Goal: Task Accomplishment & Management: Manage account settings

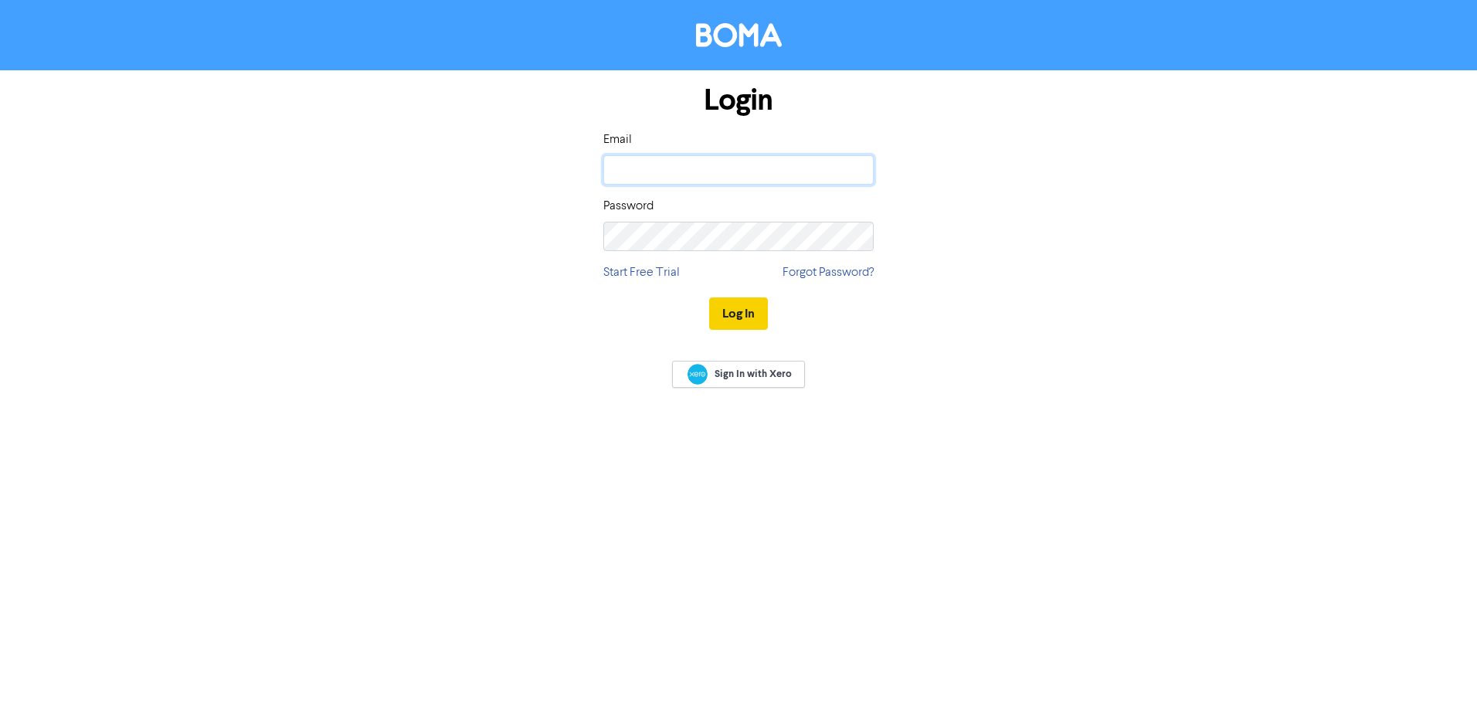
type input "[EMAIL_ADDRESS][DOMAIN_NAME]"
click at [740, 318] on button "Log In" at bounding box center [738, 313] width 59 height 32
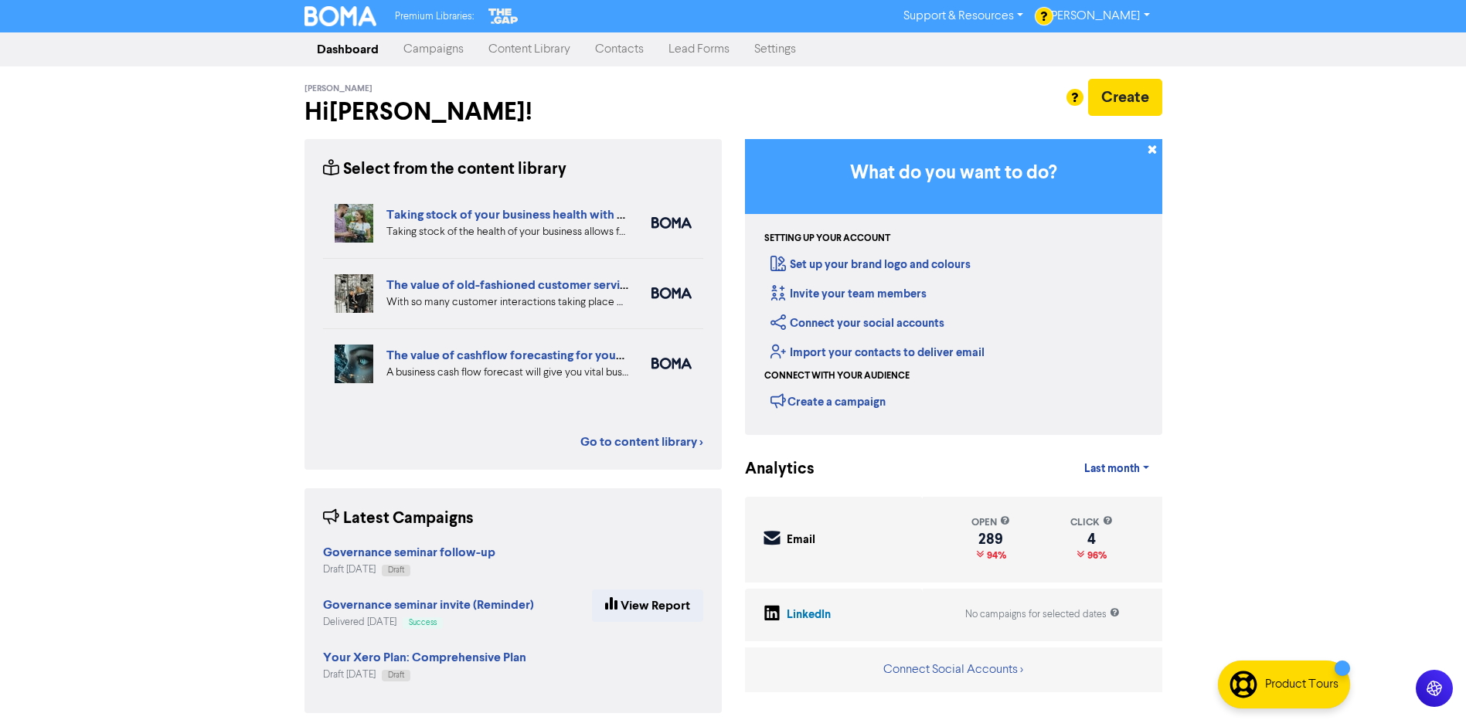
click at [125, 365] on div "Premium Libraries: Support & Resources Video Tutorials FAQ & Guides Marketing E…" at bounding box center [733, 360] width 1466 height 720
drag, startPoint x: 514, startPoint y: 48, endPoint x: 643, endPoint y: 66, distance: 130.2
click at [515, 48] on link "Content Library" at bounding box center [529, 49] width 107 height 31
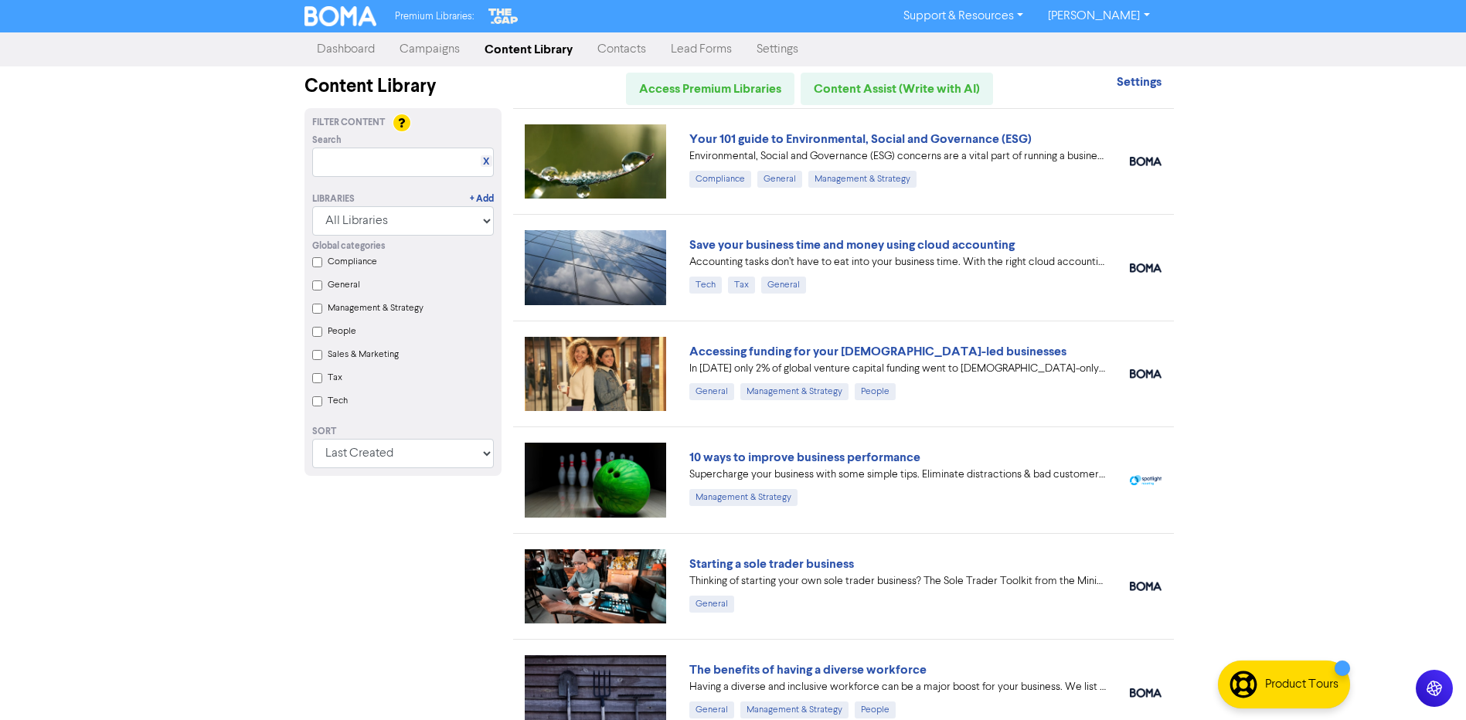
click at [396, 53] on link "Campaigns" at bounding box center [429, 49] width 85 height 31
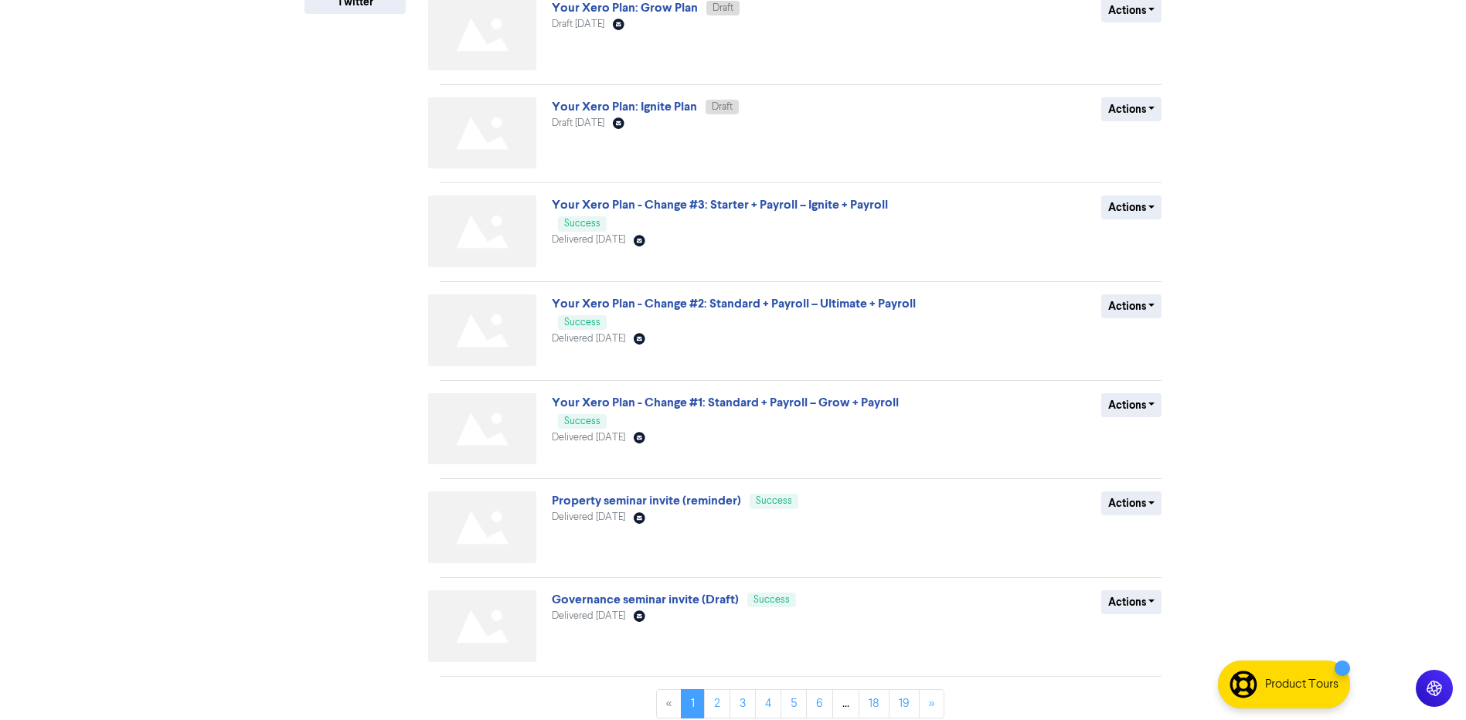
scroll to position [435, 0]
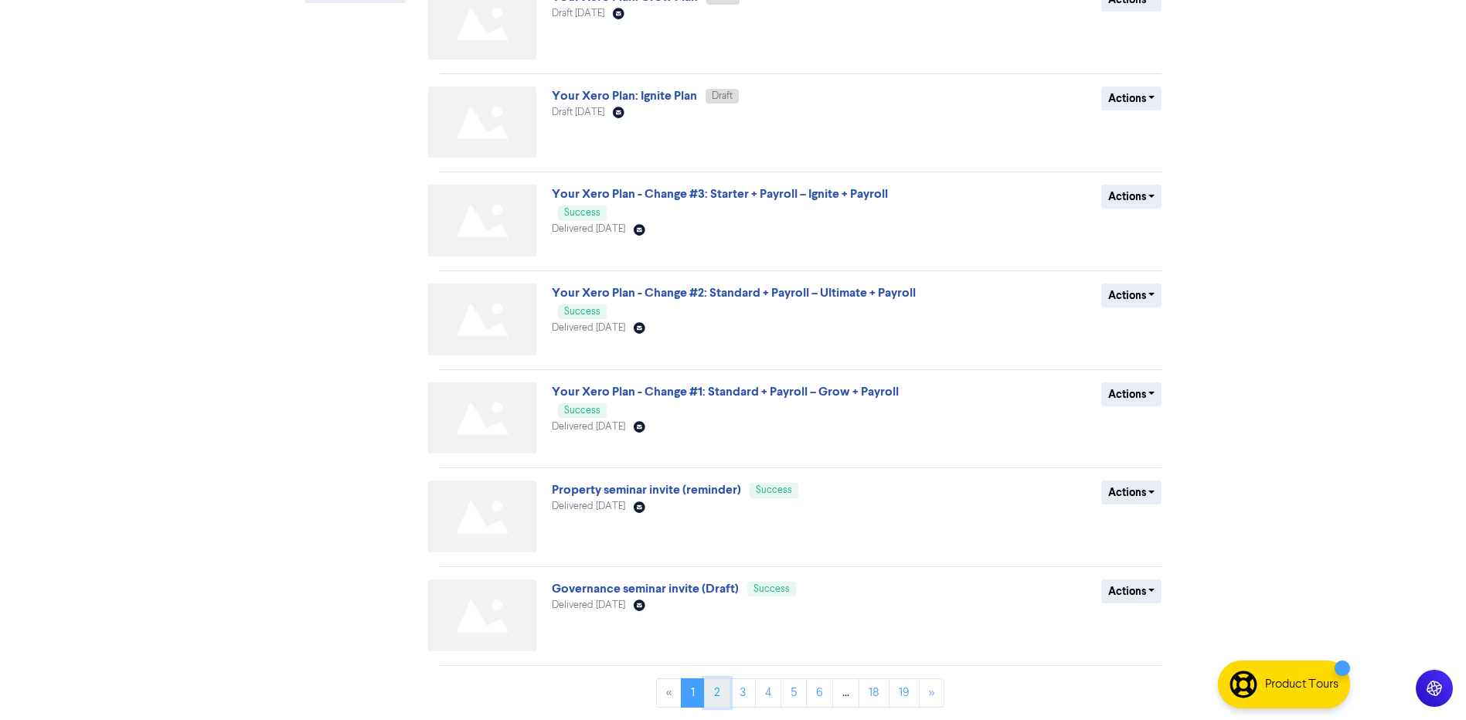
click at [717, 694] on link "2" at bounding box center [717, 692] width 26 height 29
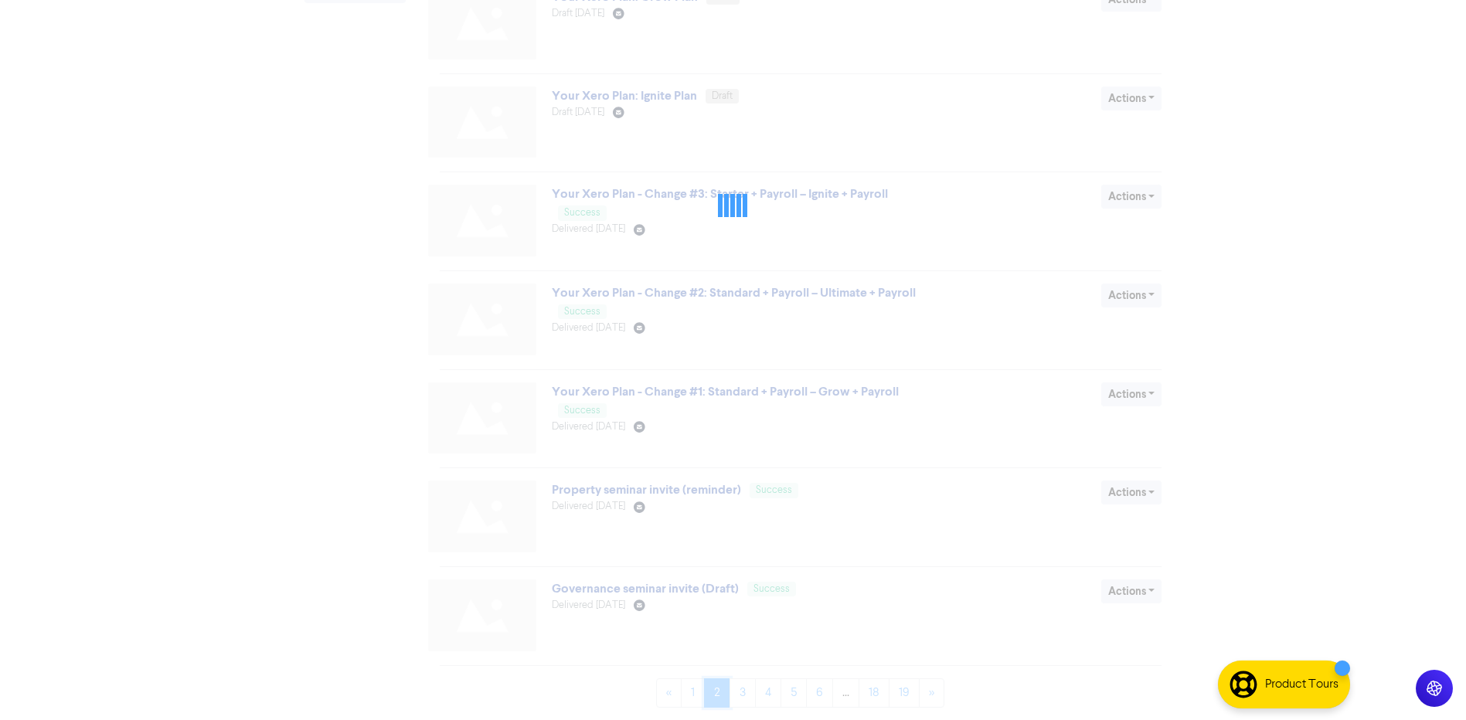
scroll to position [0, 0]
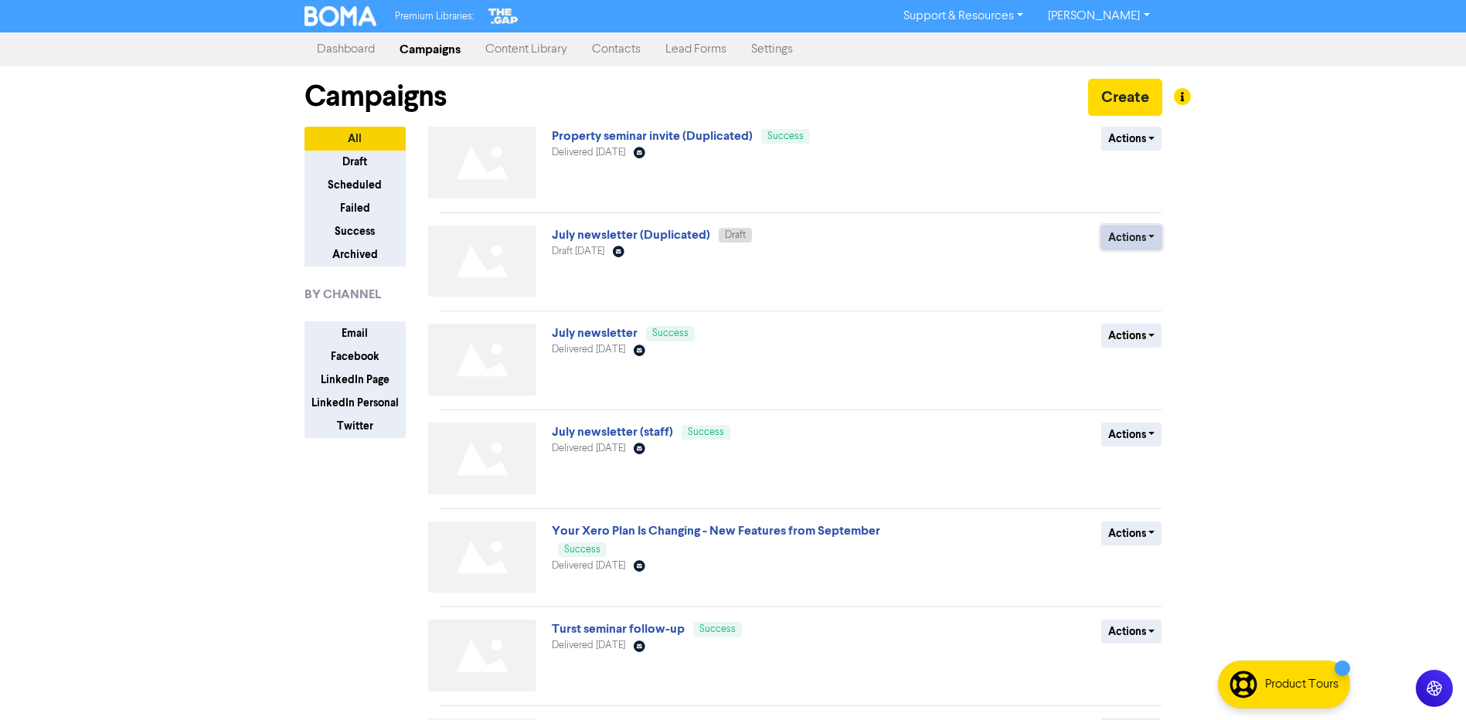
click at [1126, 238] on button "Actions" at bounding box center [1131, 238] width 61 height 24
click at [1159, 296] on button "Duplicate" at bounding box center [1163, 295] width 122 height 25
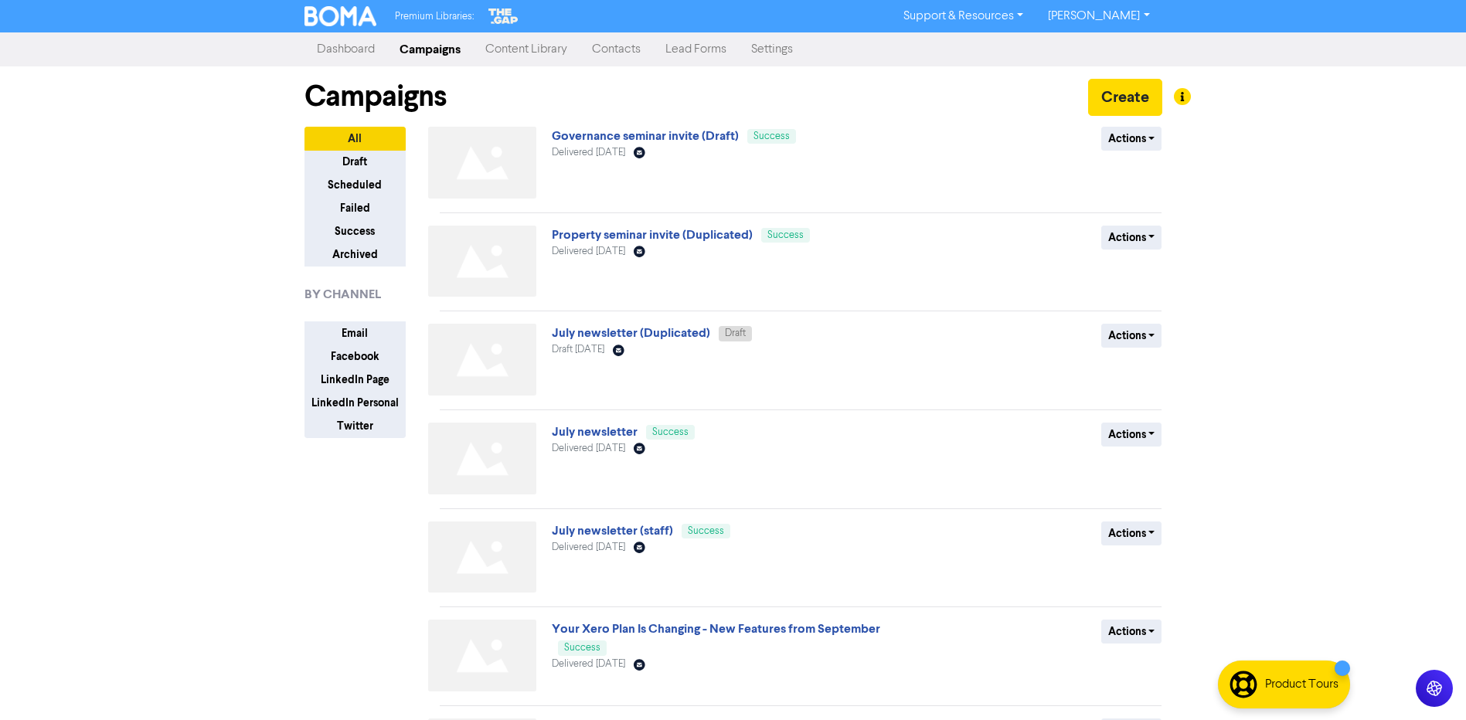
click at [430, 52] on link "Campaigns" at bounding box center [430, 49] width 86 height 31
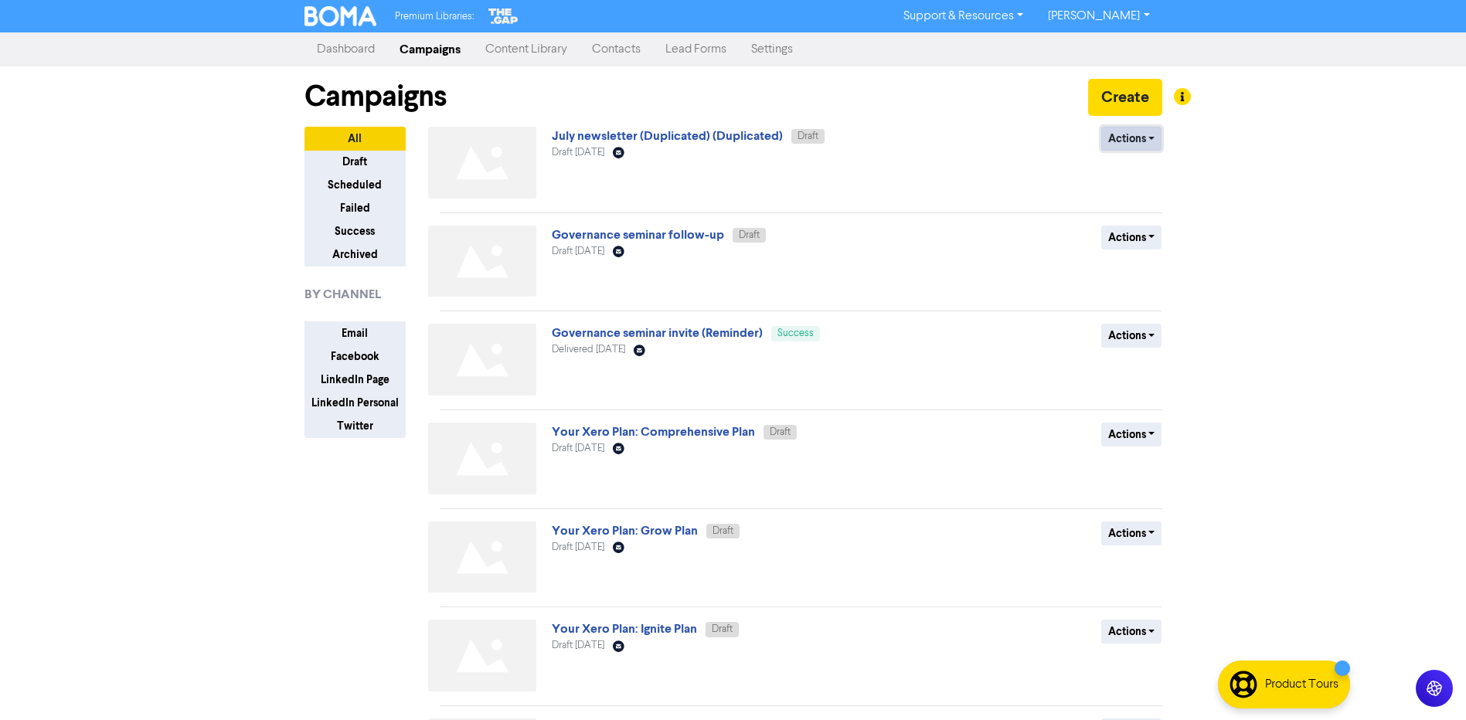
click at [1143, 138] on button "Actions" at bounding box center [1131, 139] width 61 height 24
click at [1147, 217] on button "Rename" at bounding box center [1163, 221] width 122 height 25
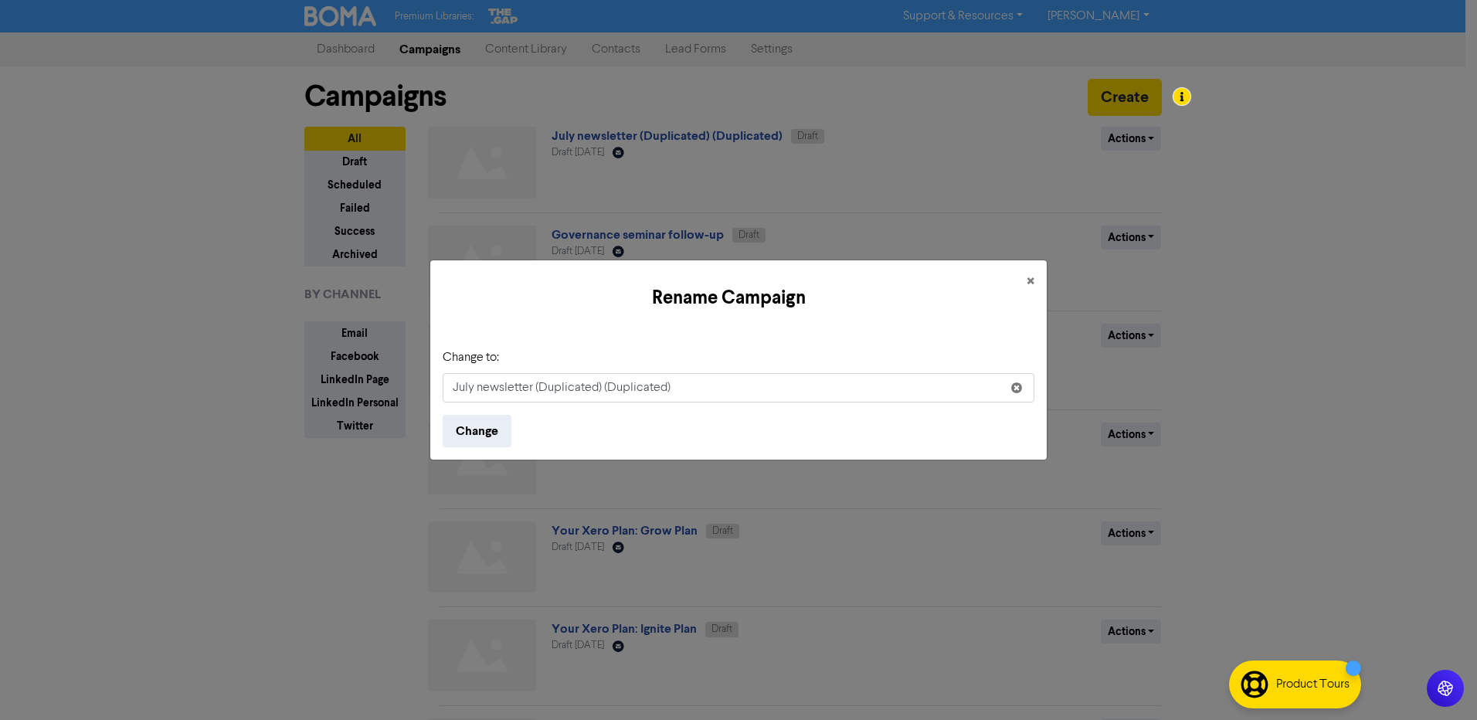
click at [464, 385] on input "July newsletter (Duplicated) (Duplicated)" at bounding box center [739, 387] width 592 height 29
drag, startPoint x: 725, startPoint y: 389, endPoint x: 535, endPoint y: 384, distance: 190.1
click at [535, 384] on input "Oct newsletter (Duplicated) (Duplicated)" at bounding box center [739, 387] width 592 height 29
type input "Oct newsletter"
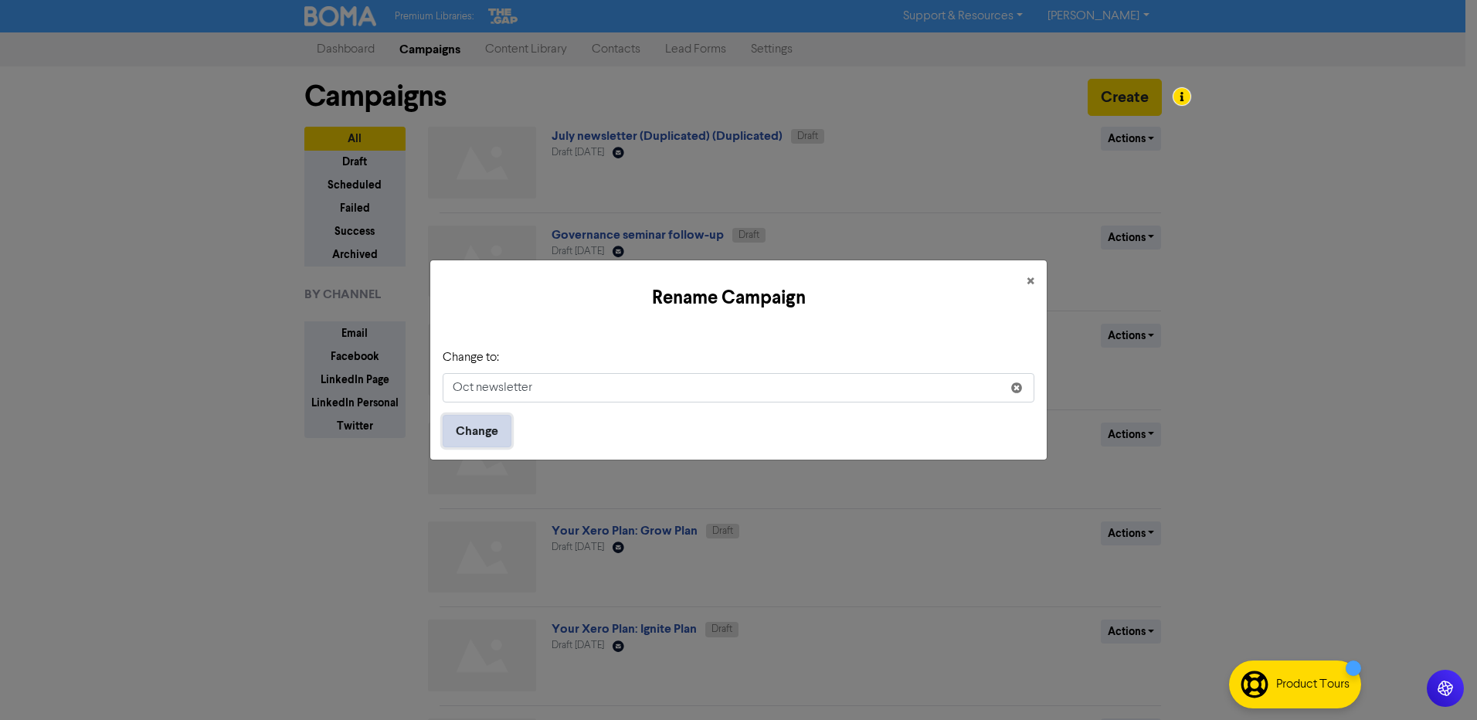
click at [477, 430] on button "Change" at bounding box center [477, 431] width 69 height 32
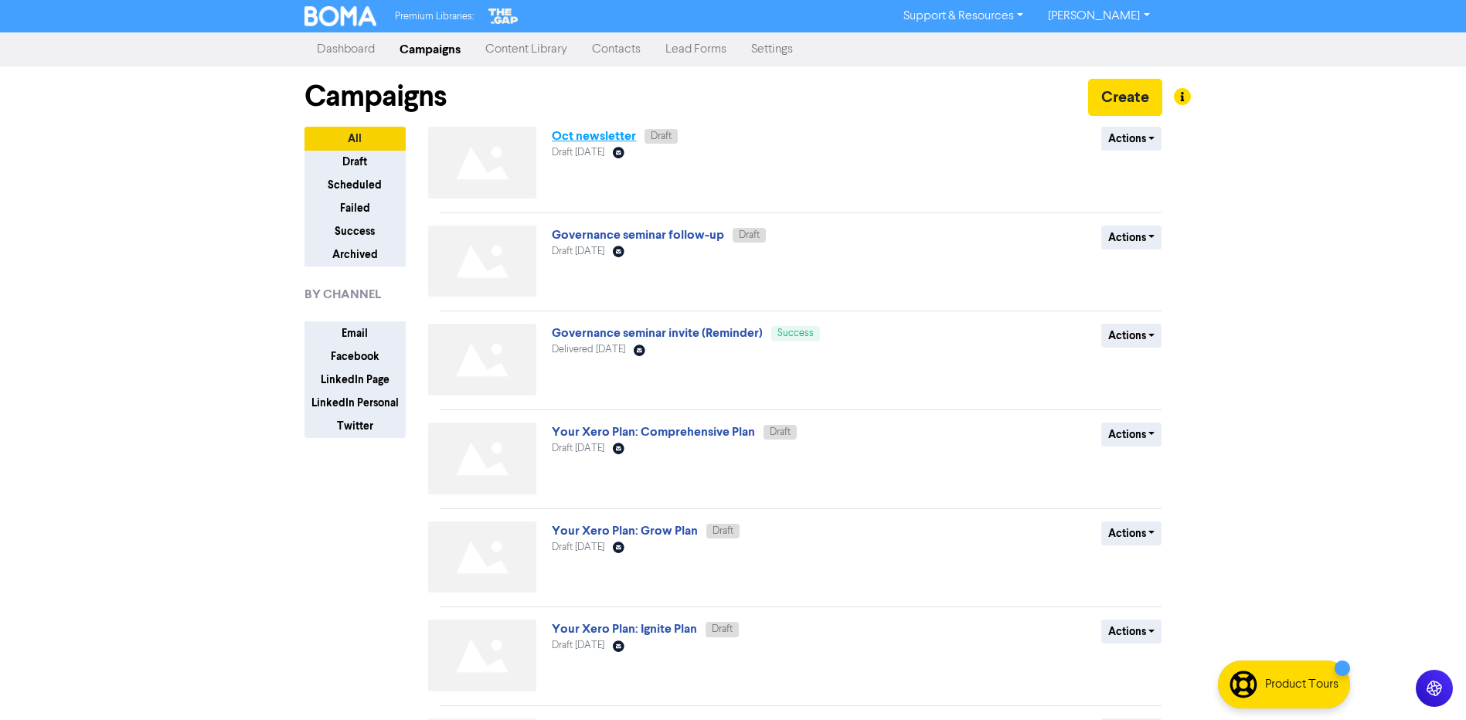
click at [595, 139] on link "Oct newsletter" at bounding box center [594, 135] width 84 height 15
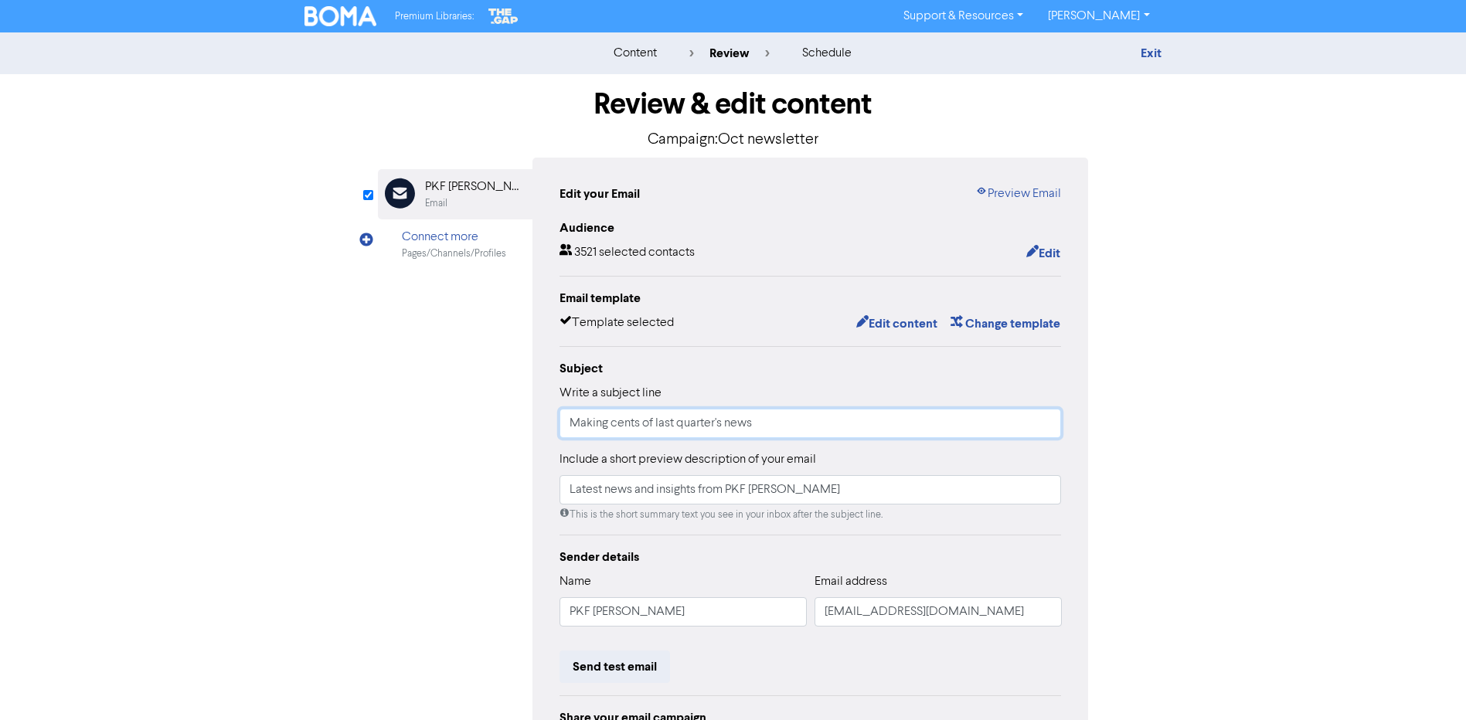
drag, startPoint x: 773, startPoint y: 436, endPoint x: 501, endPoint y: 428, distance: 272.8
click at [501, 428] on div "Email Created with Sketch. PKF [PERSON_NAME] Email Connect more Pages/Channels/…" at bounding box center [733, 486] width 711 height 657
click at [890, 331] on button "Edit content" at bounding box center [896, 324] width 83 height 20
